Goal: Information Seeking & Learning: Learn about a topic

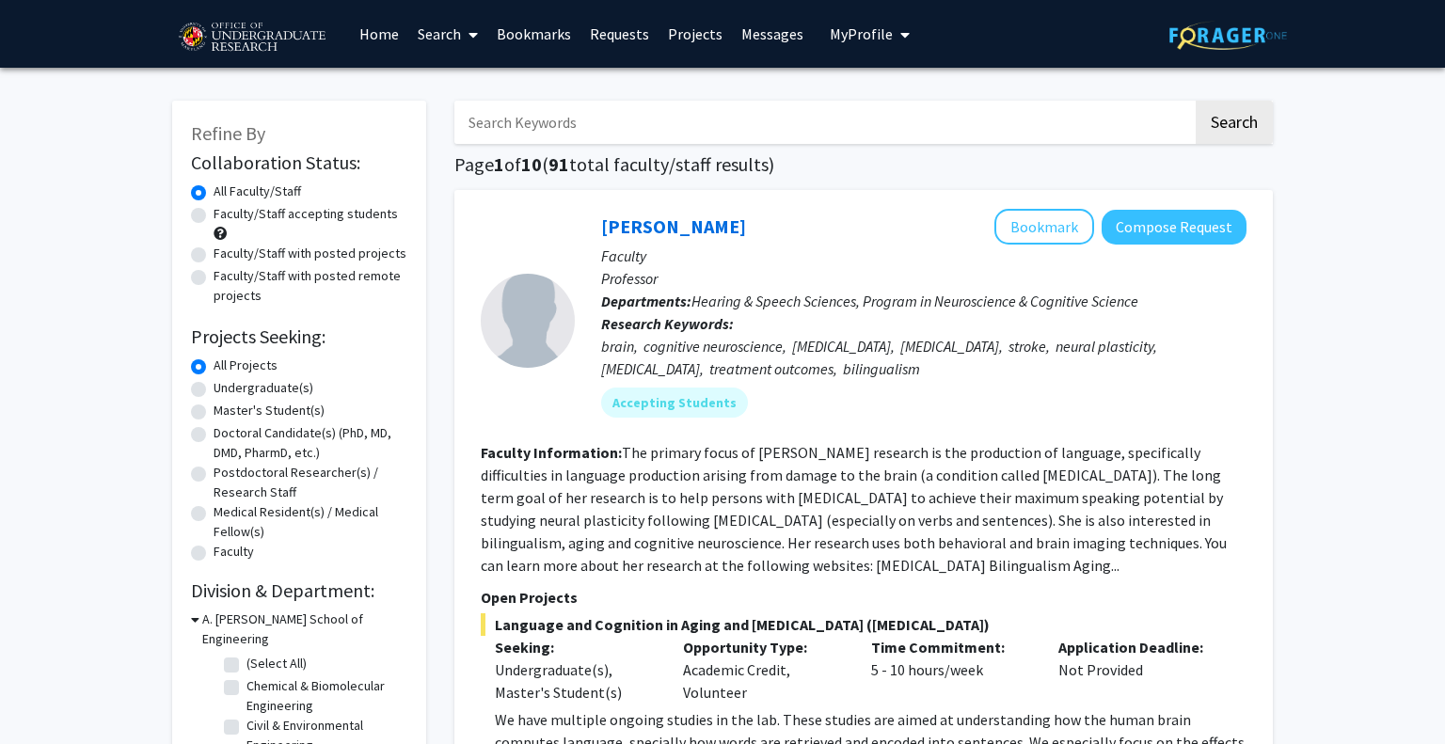
click at [299, 223] on label "Faculty/Staff accepting students" at bounding box center [306, 214] width 184 height 20
click at [226, 216] on input "Faculty/Staff accepting students" at bounding box center [220, 210] width 12 height 12
radio input "true"
click at [265, 383] on label "Undergraduate(s)" at bounding box center [264, 388] width 100 height 20
click at [226, 383] on input "Undergraduate(s)" at bounding box center [220, 384] width 12 height 12
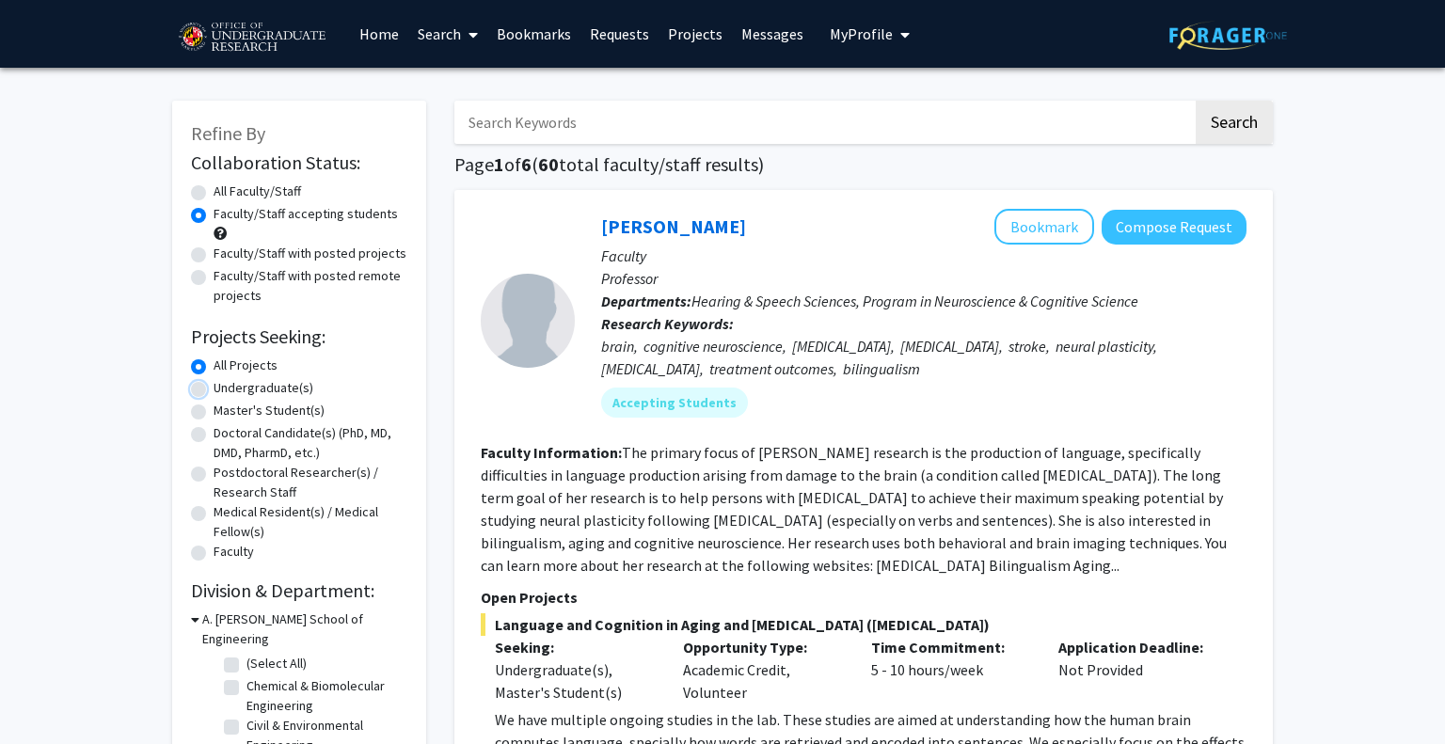
radio input "true"
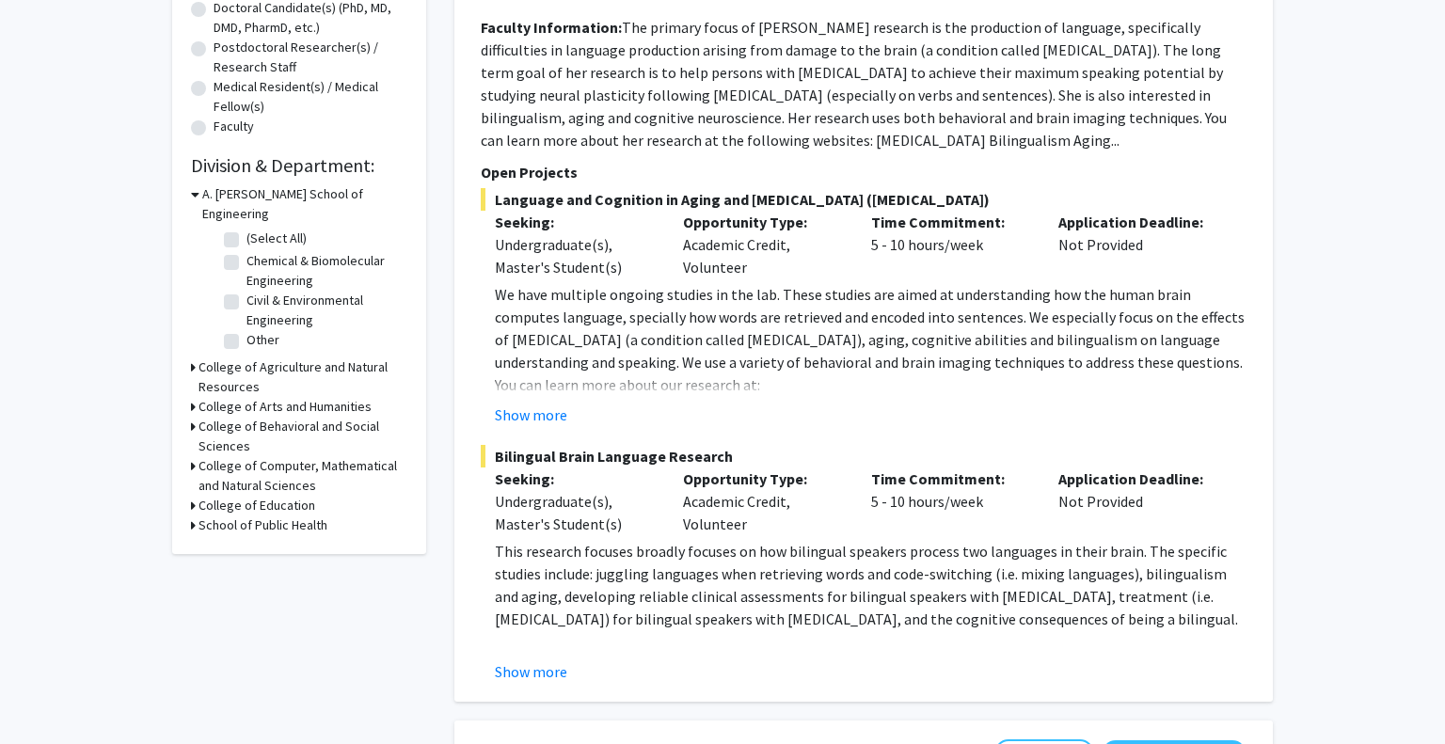
scroll to position [428, 0]
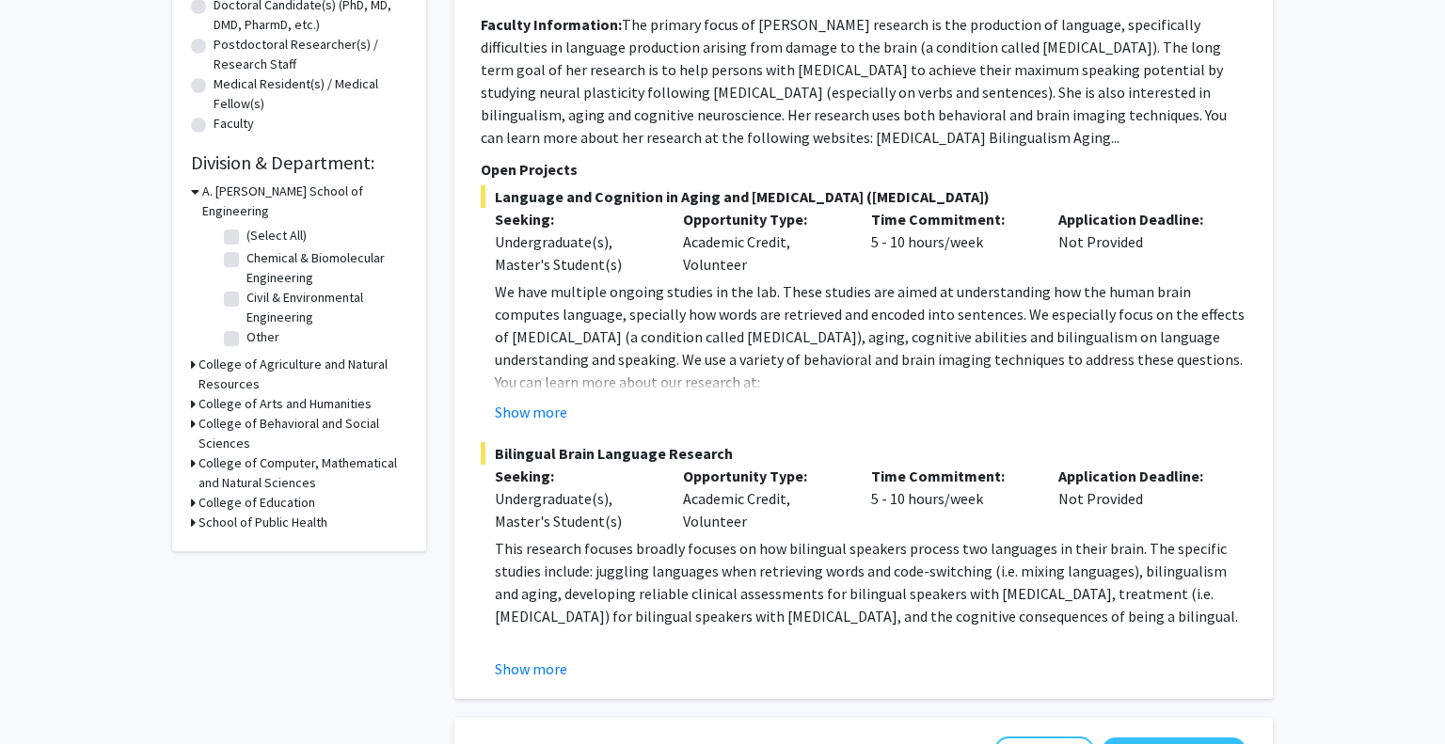
click at [294, 355] on h3 "College of Agriculture and Natural Resources" at bounding box center [302, 375] width 209 height 40
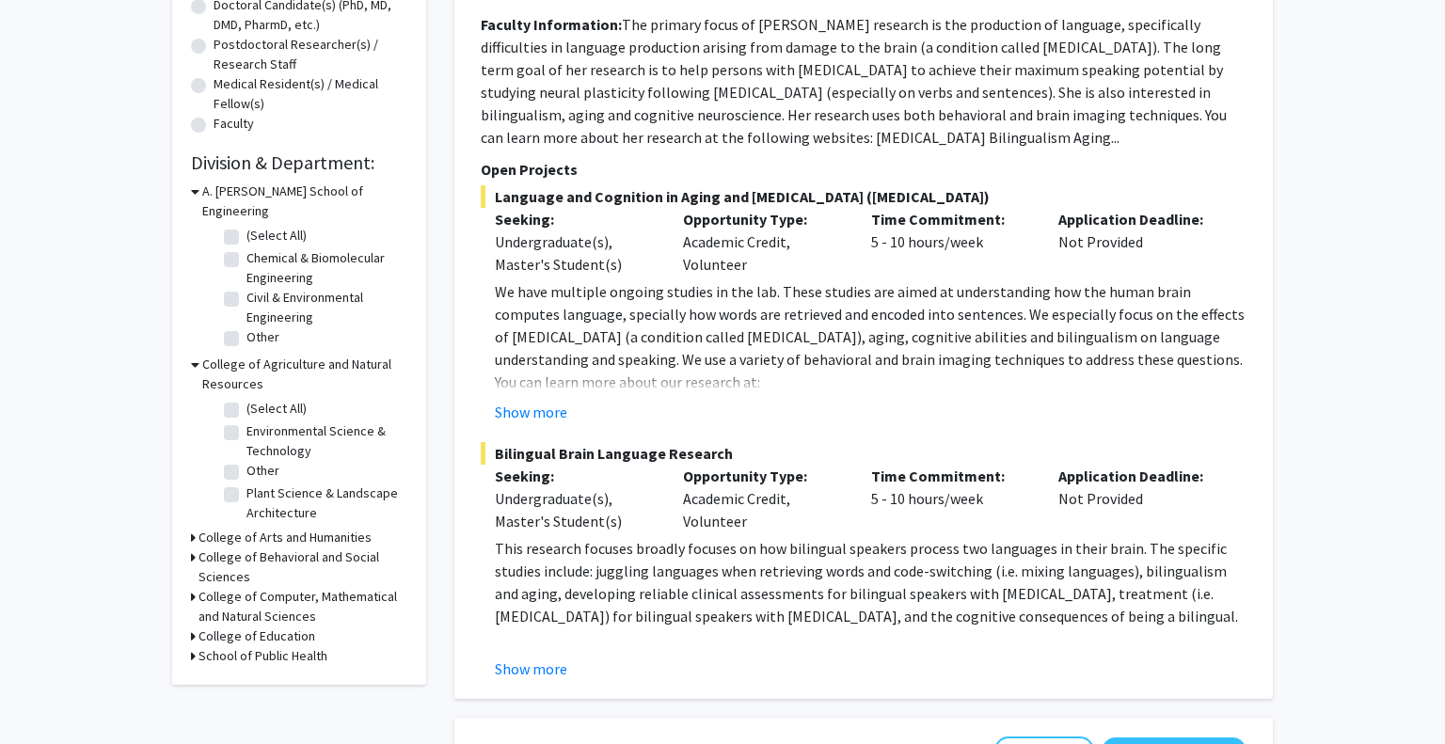
click at [294, 355] on h3 "College of Agriculture and Natural Resources" at bounding box center [304, 375] width 205 height 40
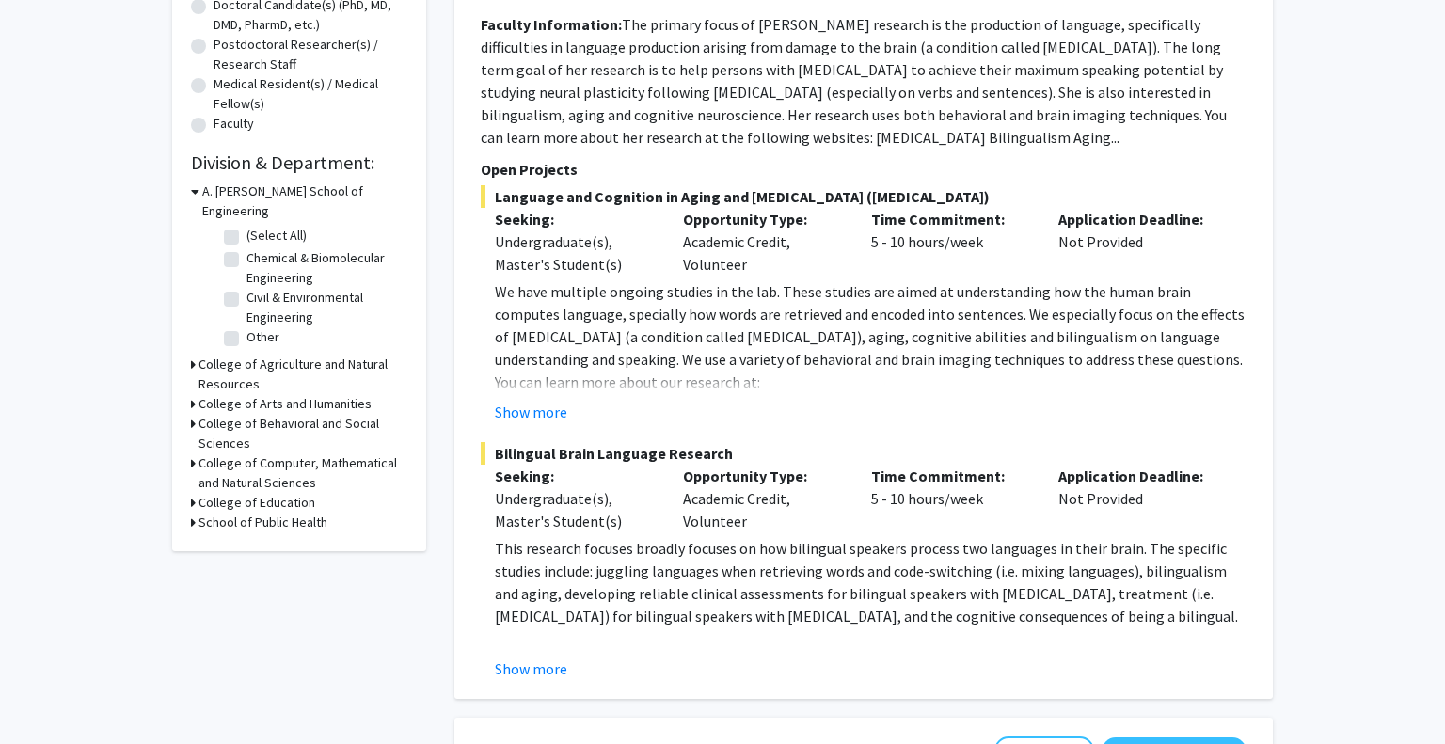
click at [292, 394] on h3 "College of Arts and Humanities" at bounding box center [284, 404] width 173 height 20
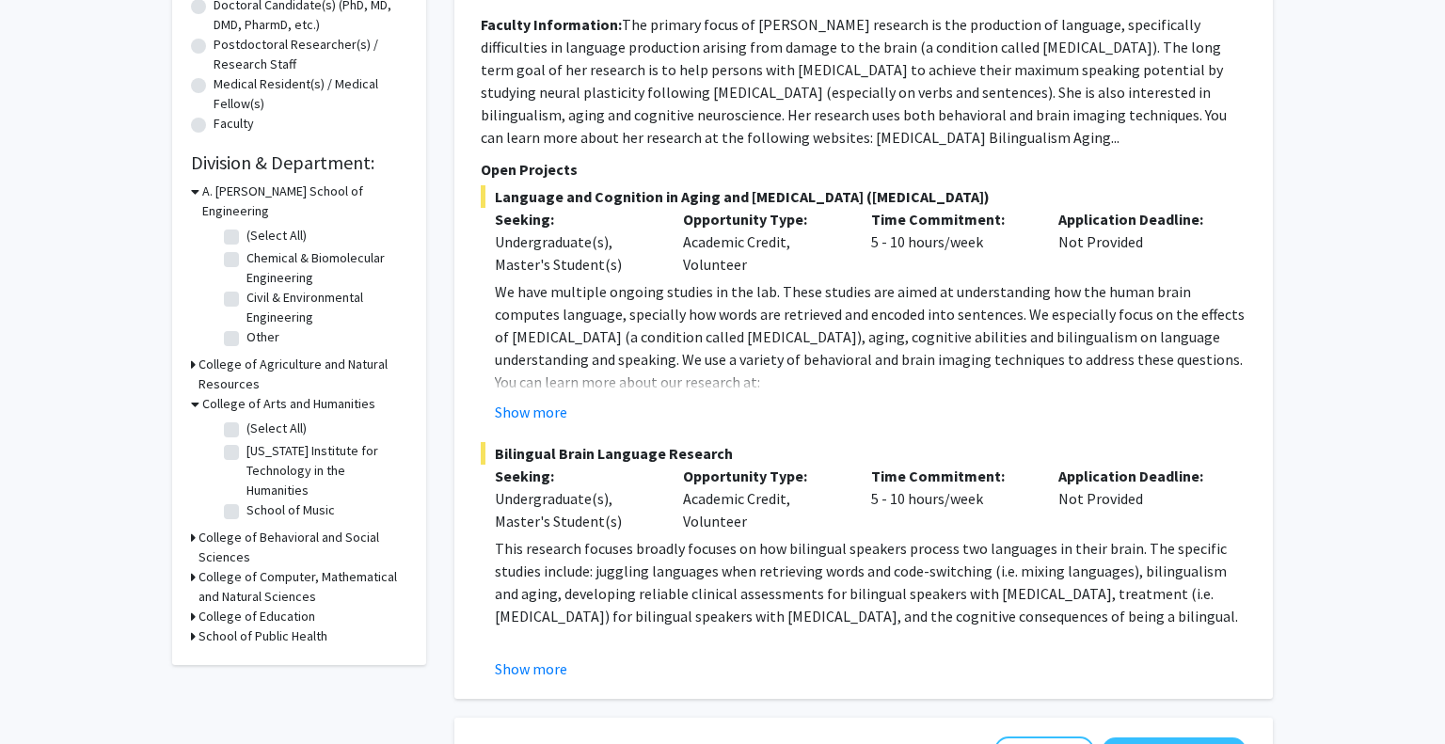
click at [292, 394] on h3 "College of Arts and Humanities" at bounding box center [288, 404] width 173 height 20
